Goal: Information Seeking & Learning: Learn about a topic

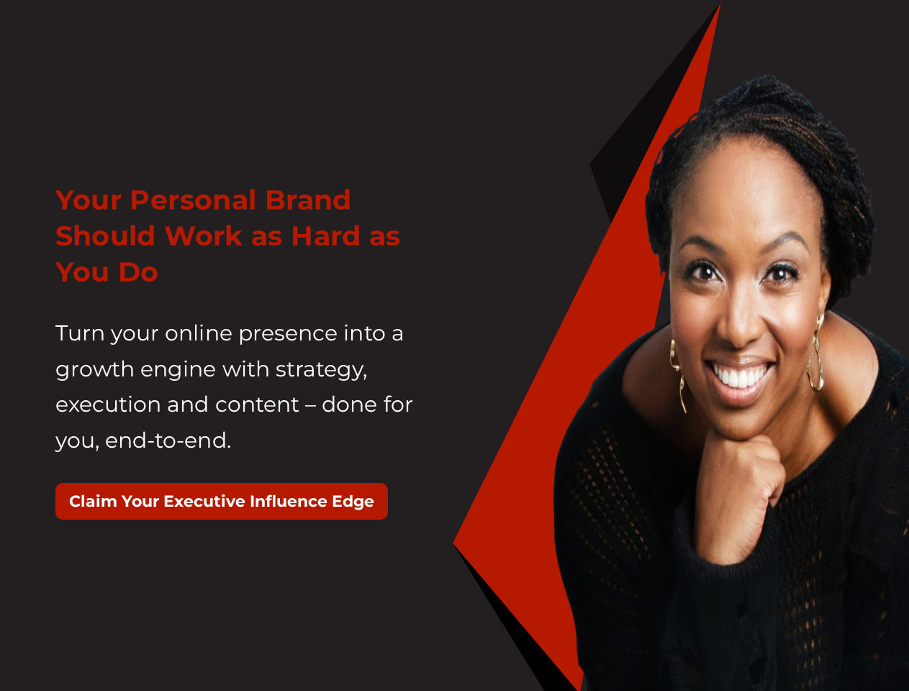
click at [454, 345] on div "Your Personal Brand Should Work as Hard as You Do Turn your online presence int…" at bounding box center [250, 358] width 410 height 388
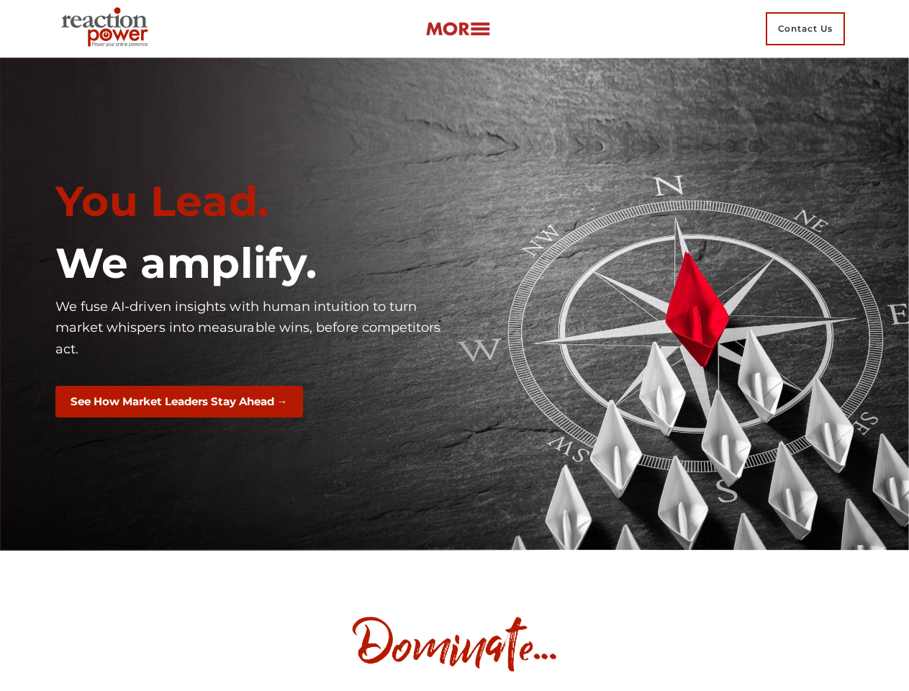
click at [454, 345] on div "You Lead. We amplify. We fuse AI-driven insights with human intuition to turn m…" at bounding box center [250, 303] width 410 height 277
